Goal: Transaction & Acquisition: Subscribe to service/newsletter

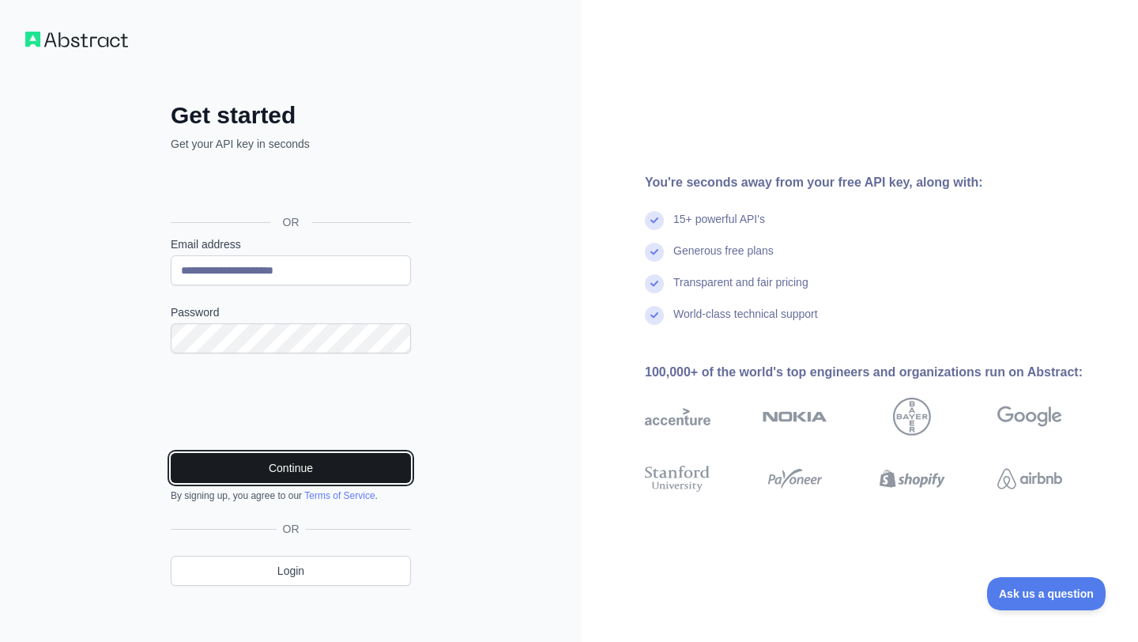
click at [224, 457] on button "Continue" at bounding box center [291, 468] width 240 height 30
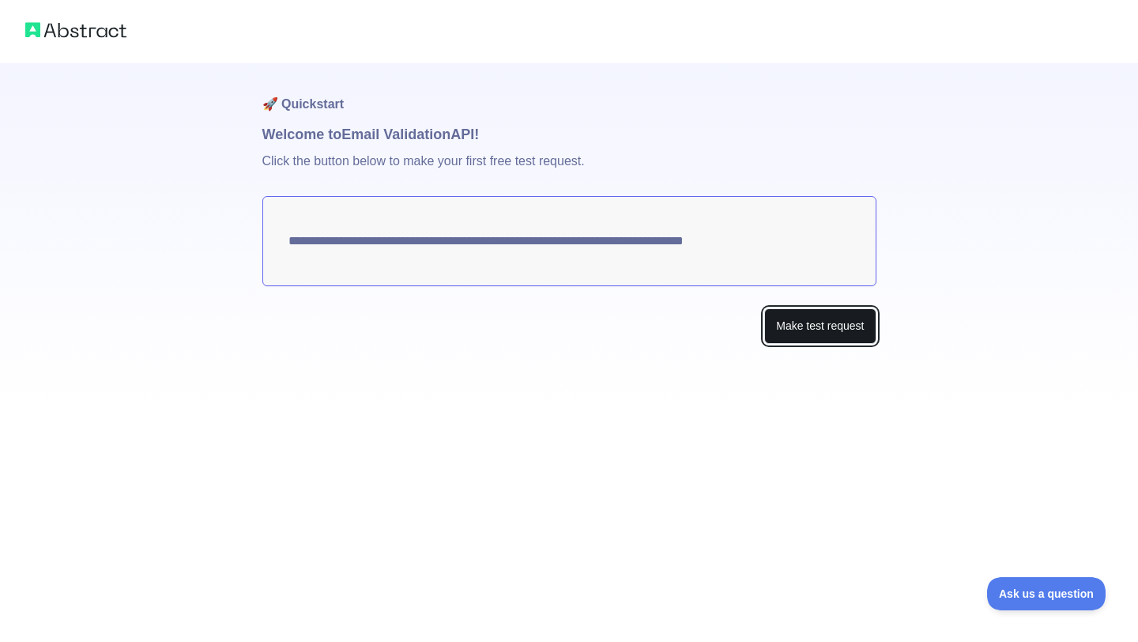
click at [785, 320] on button "Make test request" at bounding box center [819, 326] width 111 height 36
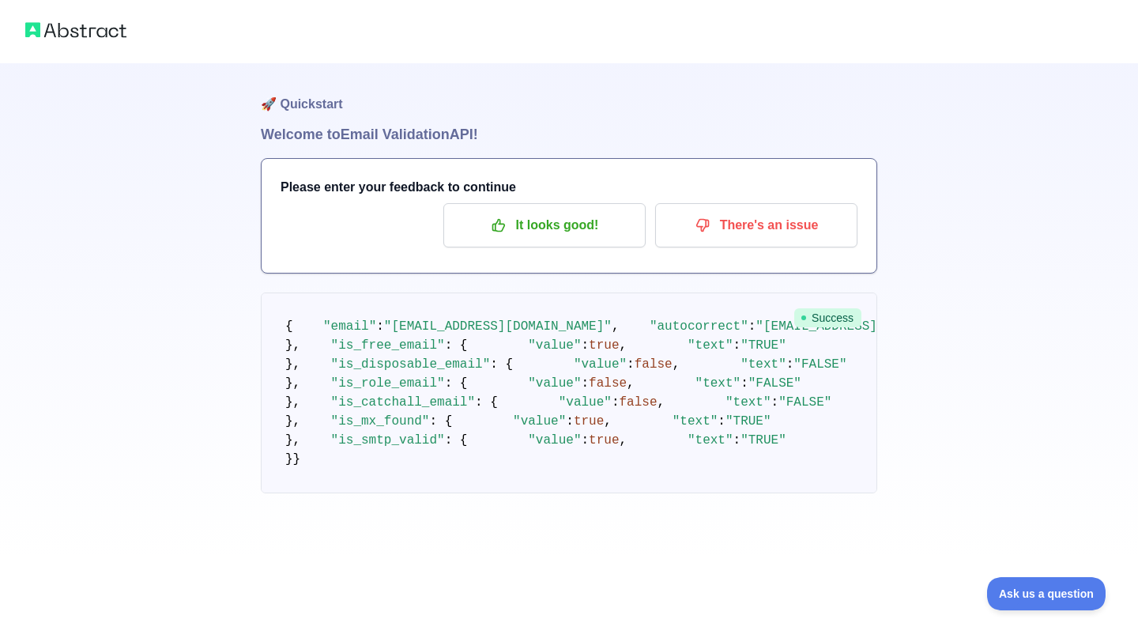
click at [809, 316] on span "Success" at bounding box center [827, 317] width 67 height 19
